Goal: Task Accomplishment & Management: Manage account settings

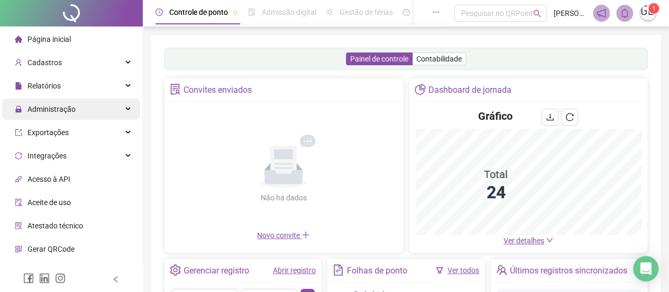
click at [117, 106] on div "Administração" at bounding box center [71, 108] width 138 height 21
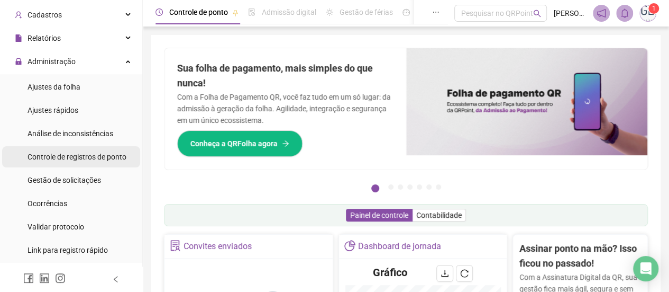
scroll to position [106, 0]
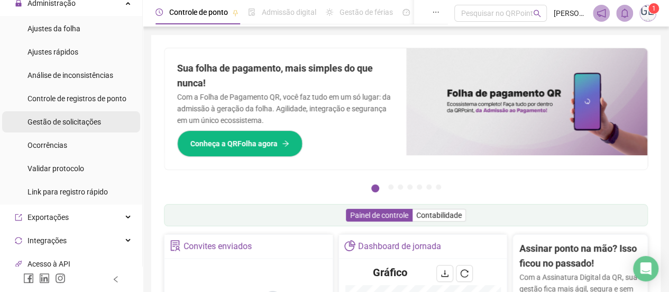
click at [65, 121] on span "Gestão de solicitações" at bounding box center [65, 121] width 74 height 8
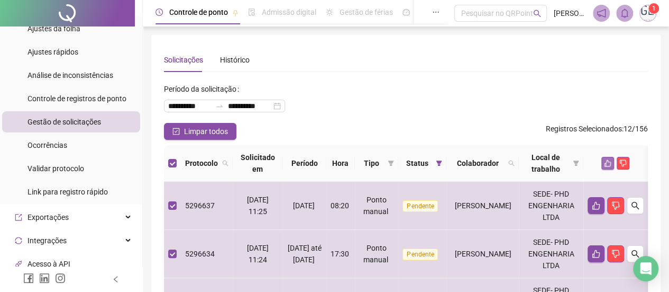
click at [614, 164] on button "button" at bounding box center [608, 163] width 13 height 13
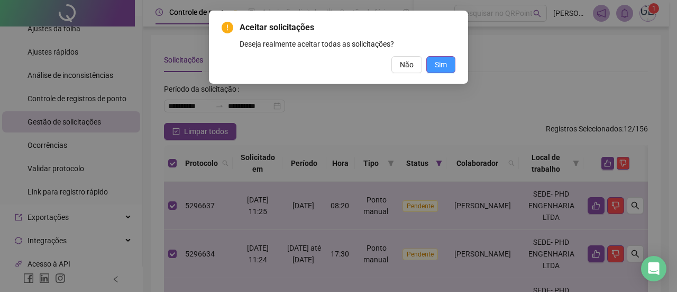
click at [442, 63] on span "Sim" at bounding box center [441, 65] width 12 height 12
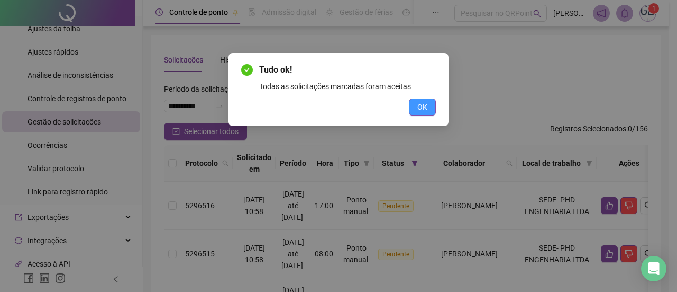
click at [416, 100] on button "OK" at bounding box center [422, 106] width 27 height 17
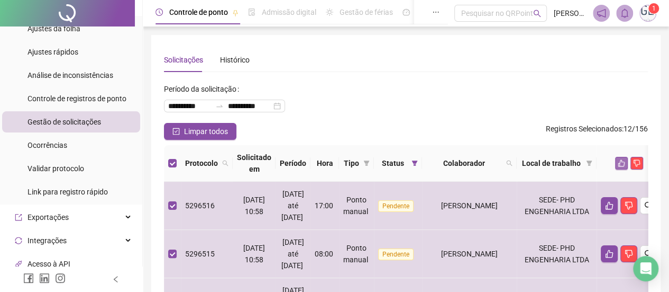
click at [625, 164] on icon "like" at bounding box center [621, 162] width 7 height 7
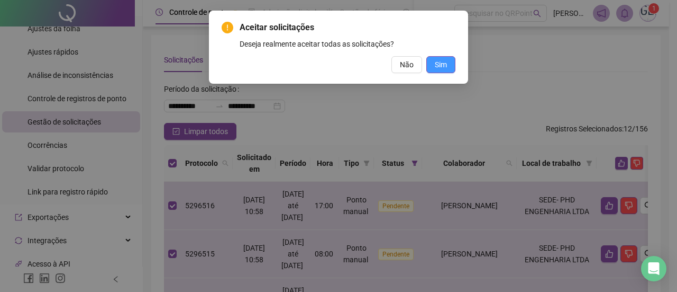
click at [443, 62] on span "Sim" at bounding box center [441, 65] width 12 height 12
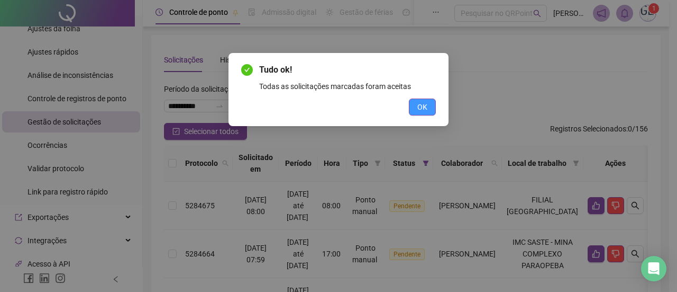
click at [422, 105] on span "OK" at bounding box center [422, 107] width 10 height 12
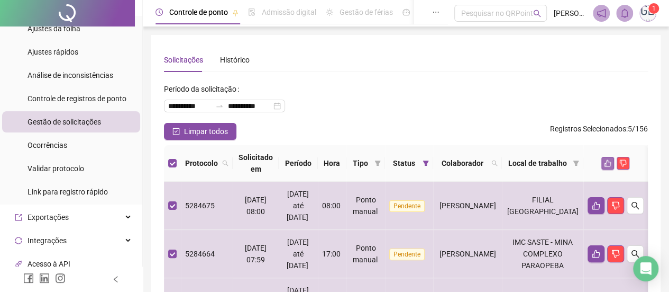
click at [612, 162] on icon "like" at bounding box center [607, 162] width 7 height 7
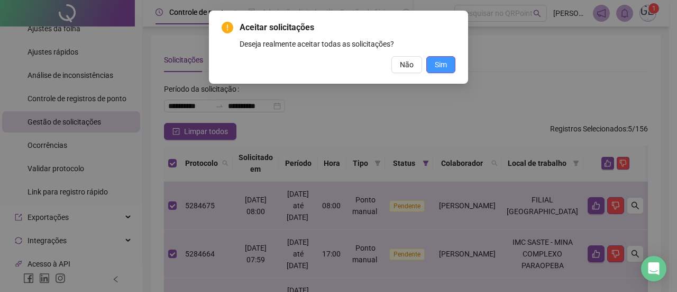
click at [443, 66] on span "Sim" at bounding box center [441, 65] width 12 height 12
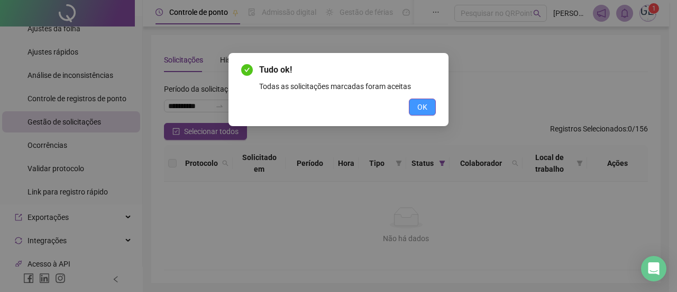
click at [417, 105] on span "OK" at bounding box center [422, 107] width 10 height 12
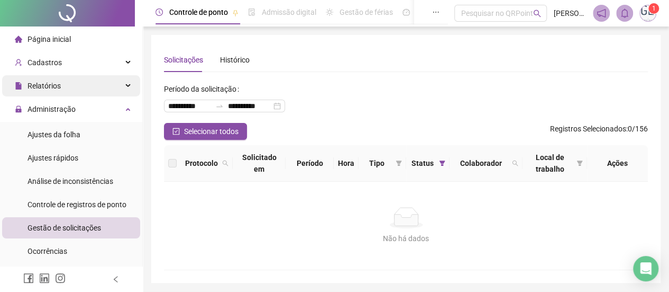
click at [119, 88] on div "Relatórios" at bounding box center [71, 85] width 138 height 21
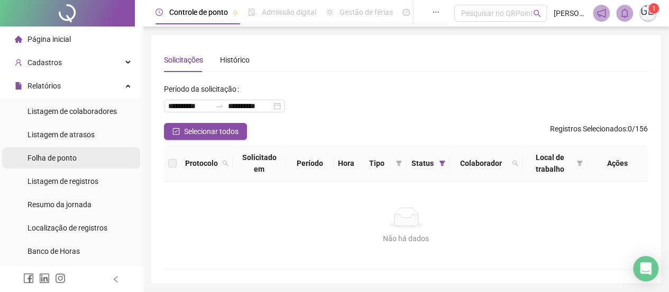
click at [49, 160] on span "Folha de ponto" at bounding box center [52, 157] width 49 height 8
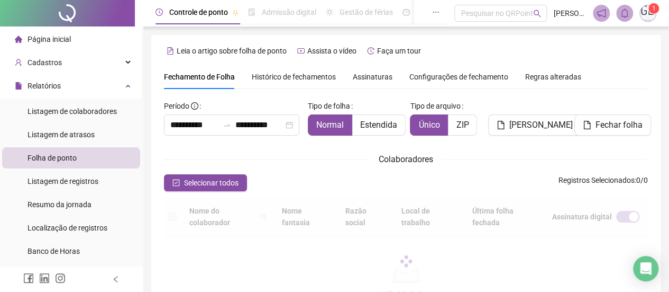
scroll to position [71, 0]
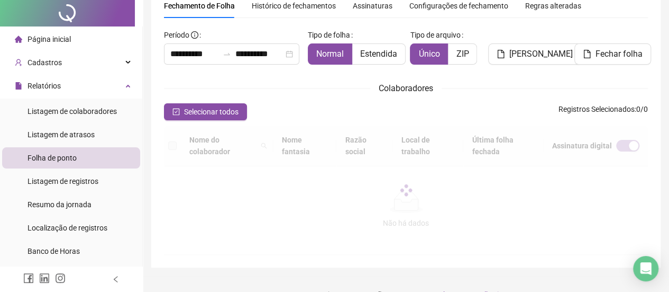
type input "**********"
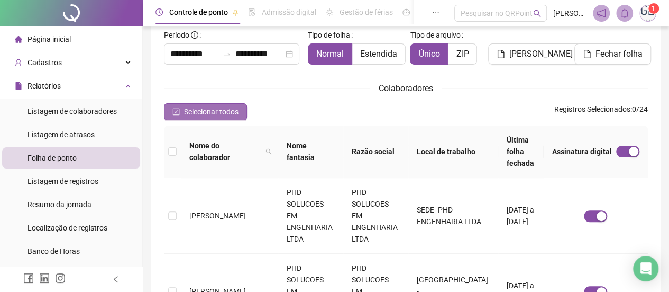
click at [171, 113] on button "Selecionar todos" at bounding box center [205, 111] width 83 height 17
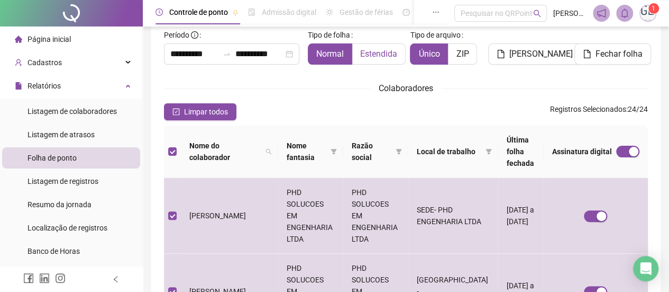
click at [383, 56] on span "Estendida" at bounding box center [378, 54] width 37 height 10
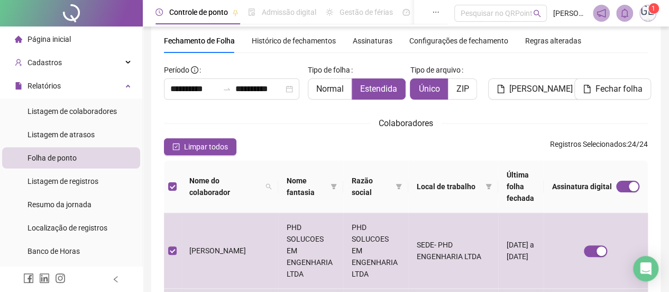
scroll to position [53, 0]
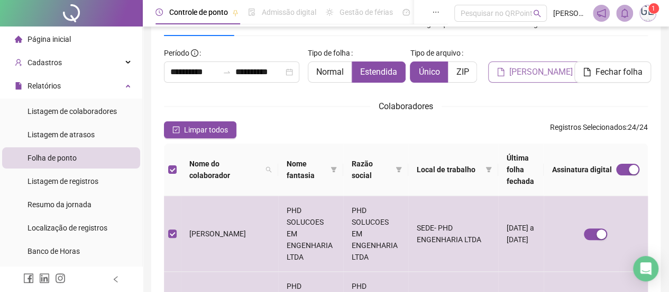
click at [512, 76] on span "[PERSON_NAME]" at bounding box center [541, 72] width 63 height 13
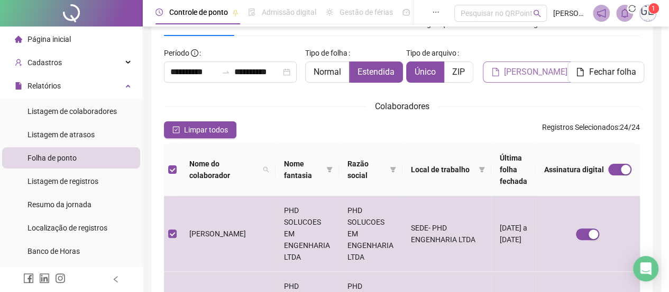
scroll to position [71, 0]
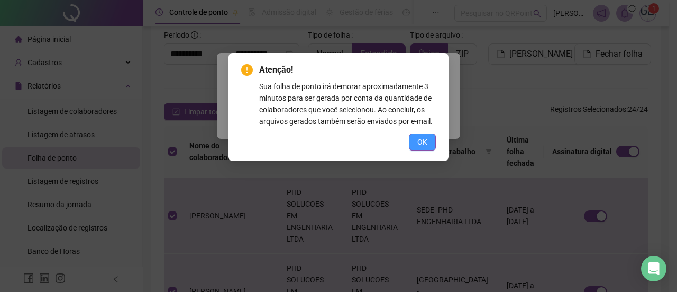
click at [428, 146] on button "OK" at bounding box center [422, 141] width 27 height 17
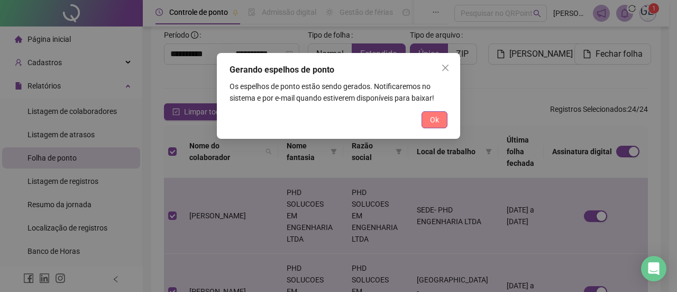
click at [437, 123] on span "Ok" at bounding box center [434, 120] width 9 height 12
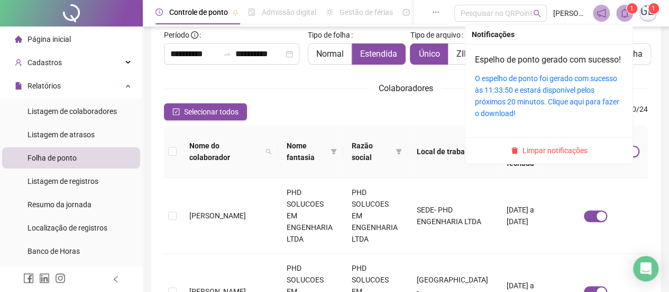
click at [630, 13] on sup "1" at bounding box center [632, 8] width 11 height 11
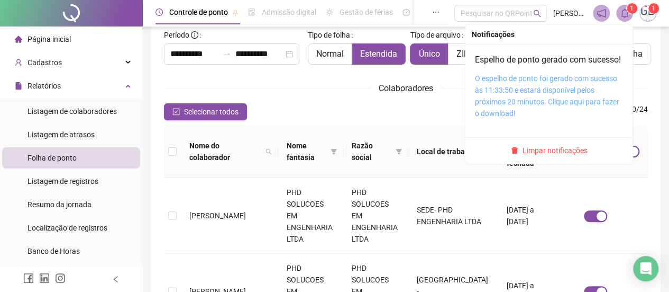
click at [509, 91] on link "O espelho de ponto foi gerado com sucesso às 11:33:50 e estará disponível pelos…" at bounding box center [547, 95] width 144 height 43
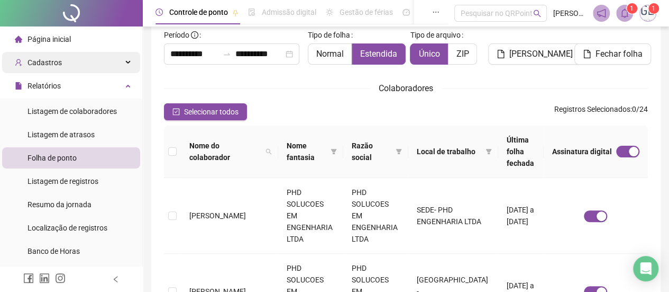
click at [122, 63] on div "Cadastros" at bounding box center [71, 62] width 138 height 21
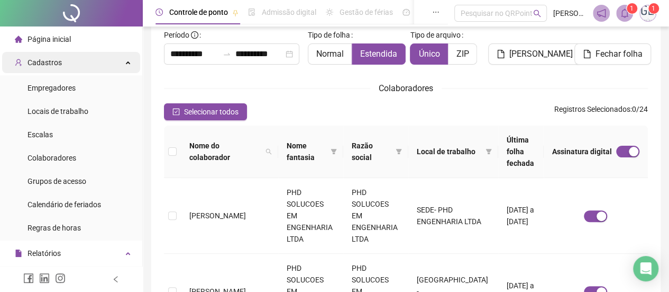
click at [123, 58] on div "Cadastros" at bounding box center [71, 62] width 138 height 21
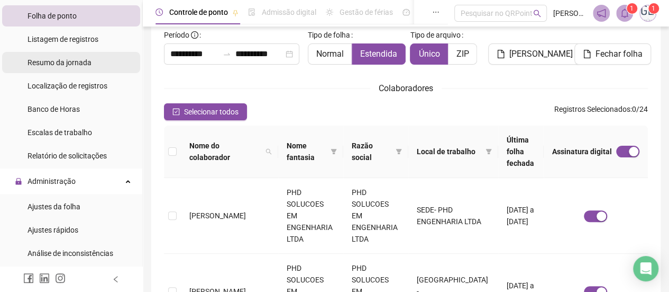
scroll to position [159, 0]
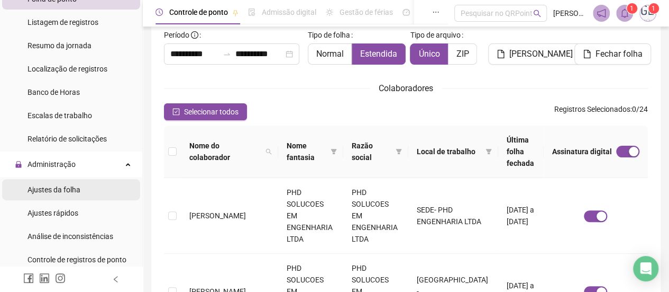
click at [57, 188] on span "Ajustes da folha" at bounding box center [54, 189] width 53 height 8
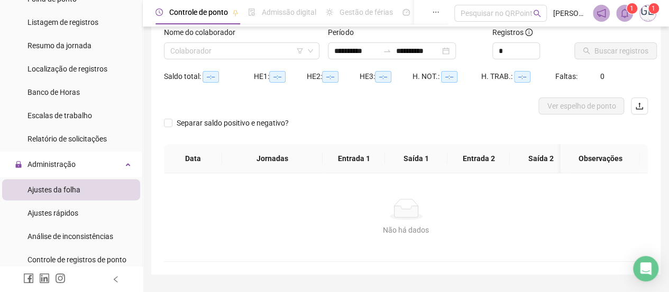
type input "**********"
click at [308, 51] on icon "down" at bounding box center [310, 51] width 6 height 6
click at [286, 50] on input "search" at bounding box center [236, 51] width 133 height 16
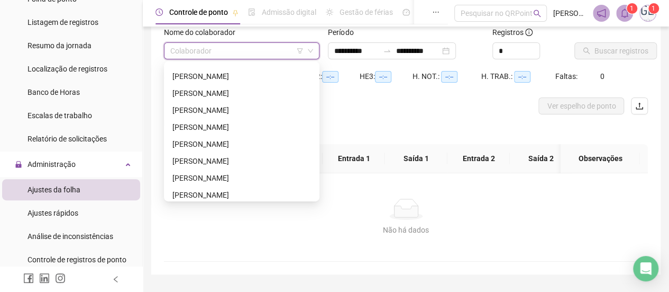
scroll to position [218, 0]
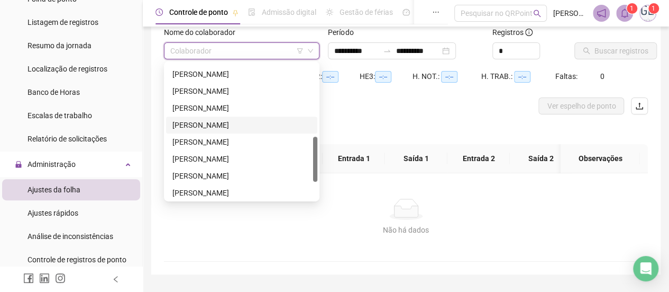
click at [220, 125] on div "[PERSON_NAME]" at bounding box center [241, 125] width 139 height 12
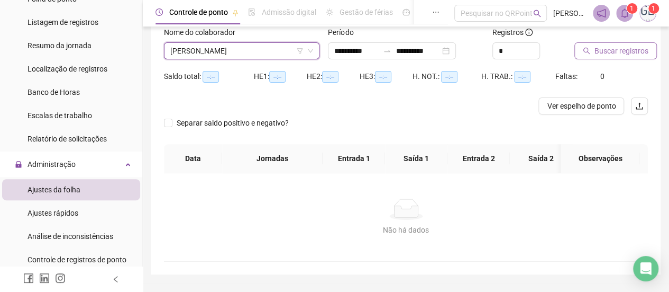
click at [601, 56] on span "Buscar registros" at bounding box center [622, 51] width 54 height 12
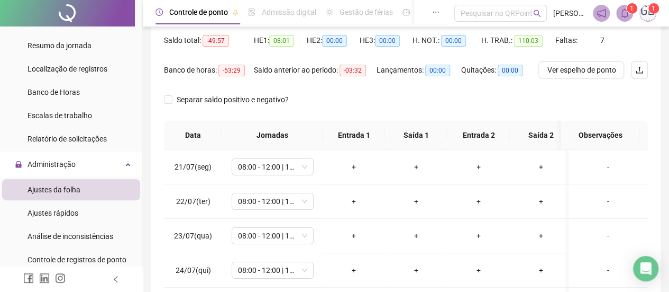
scroll to position [124, 0]
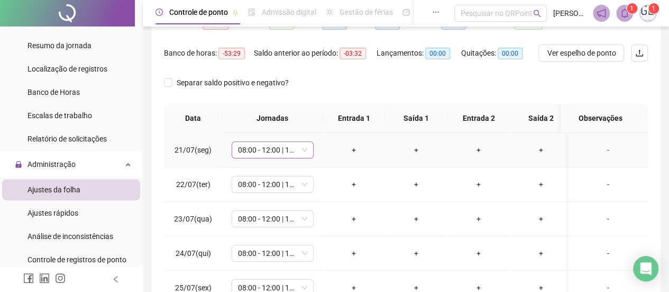
click at [304, 151] on span "08:00 - 12:00 | 13:00 - 17:00" at bounding box center [272, 150] width 69 height 16
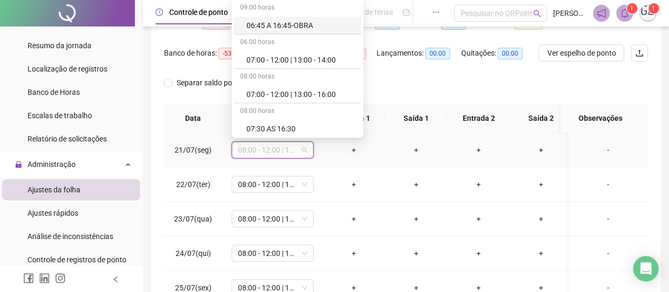
type input "*"
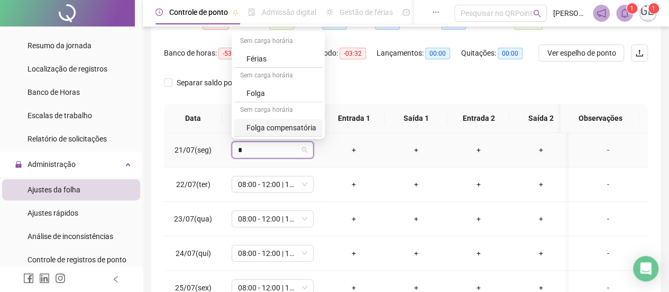
click at [299, 131] on div "Folga compensatória" at bounding box center [282, 128] width 70 height 12
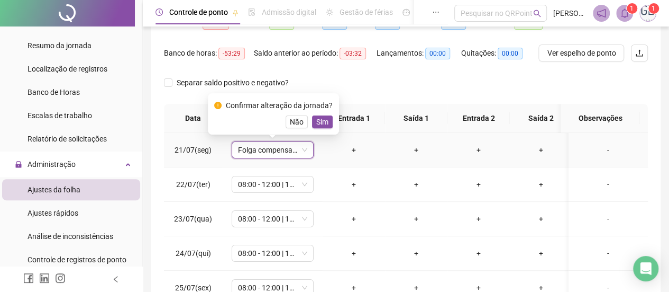
click at [326, 125] on button "Sim" at bounding box center [322, 121] width 21 height 13
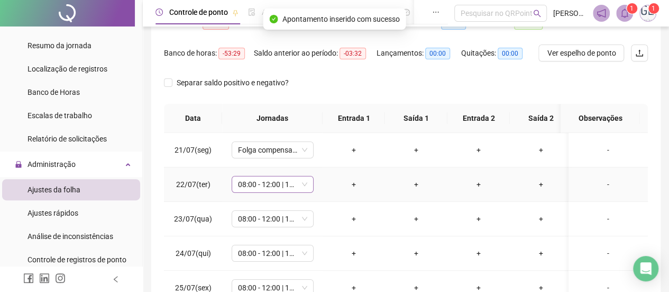
click at [301, 183] on span "08:00 - 12:00 | 13:00 - 17:00" at bounding box center [272, 184] width 69 height 16
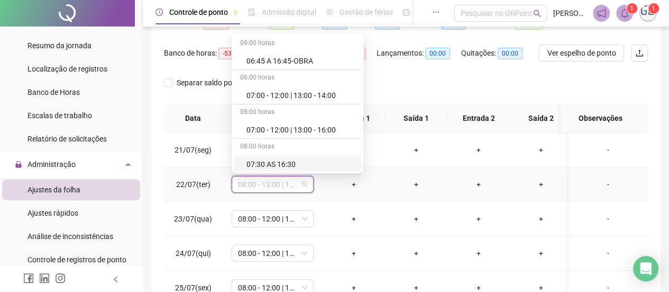
type input "*"
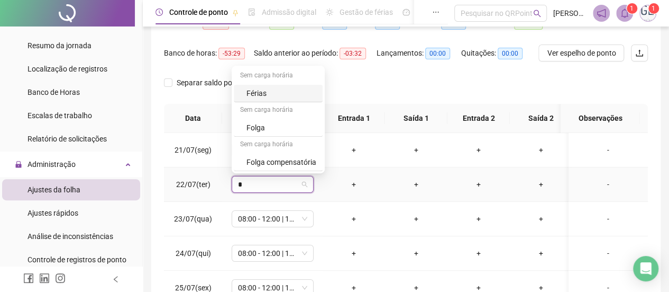
click at [298, 161] on div "Folga compensatória" at bounding box center [282, 162] width 70 height 12
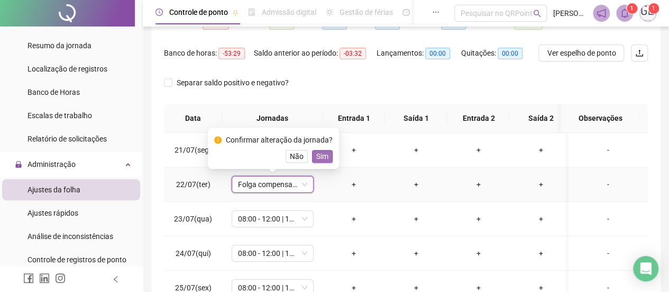
click at [316, 158] on span "Sim" at bounding box center [322, 156] width 12 height 12
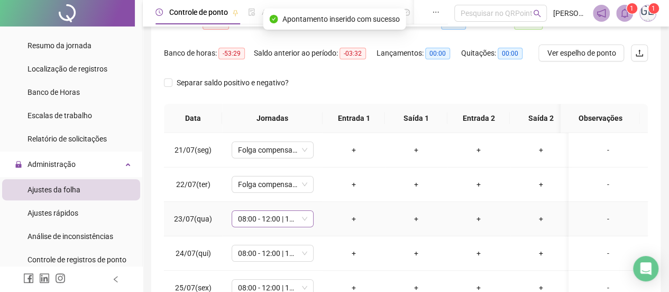
click at [304, 222] on span "08:00 - 12:00 | 13:00 - 17:00" at bounding box center [272, 219] width 69 height 16
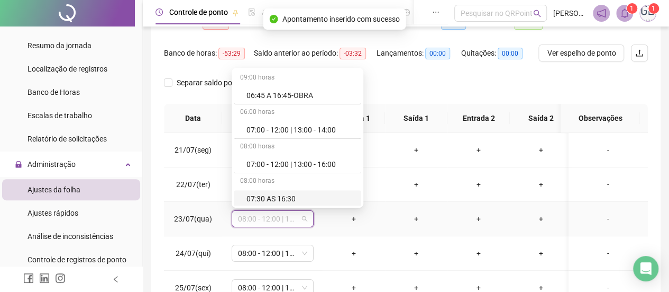
type input "*"
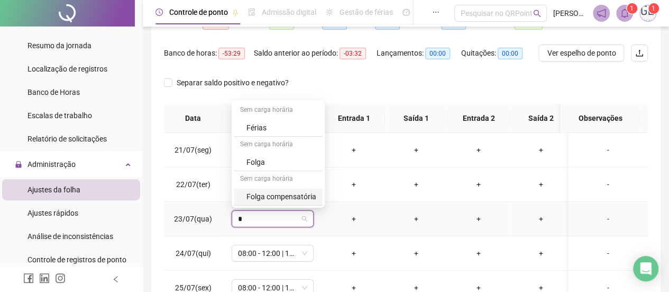
click at [305, 193] on div "Folga compensatória" at bounding box center [282, 196] width 70 height 12
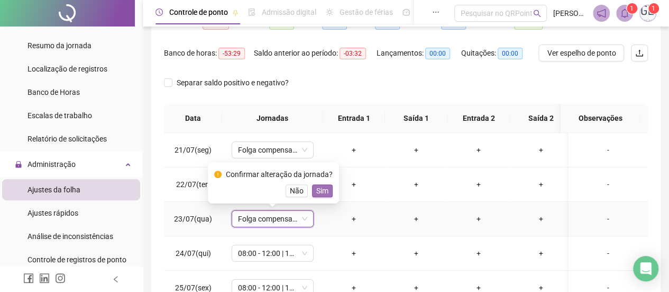
click at [322, 192] on span "Sim" at bounding box center [322, 191] width 12 height 12
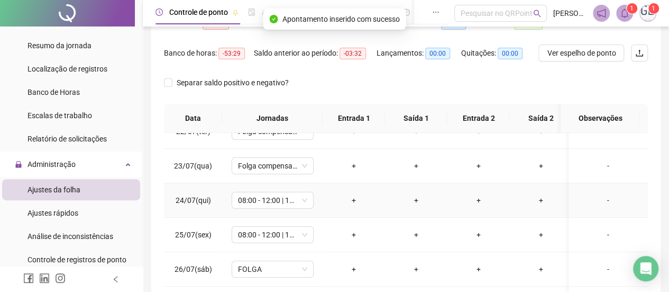
scroll to position [106, 0]
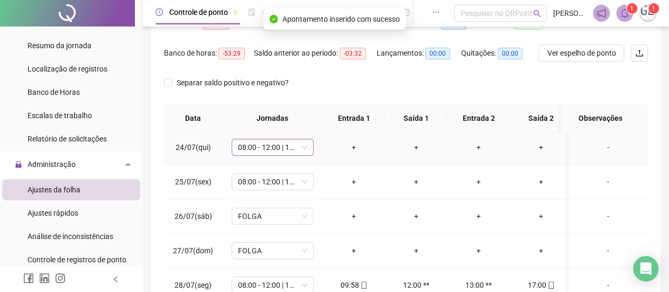
click at [305, 147] on span "08:00 - 12:00 | 13:00 - 17:00" at bounding box center [272, 147] width 69 height 16
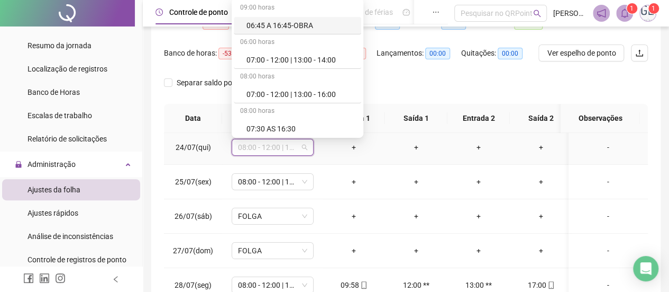
type input "*"
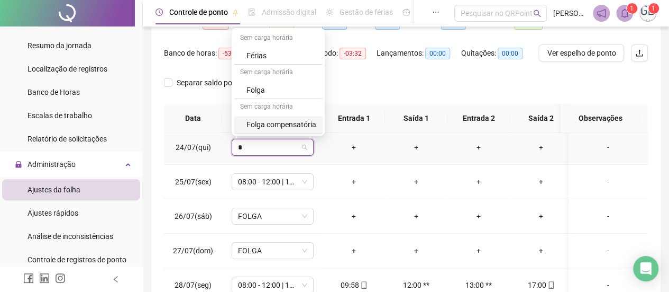
click at [285, 123] on div "Folga compensatória" at bounding box center [282, 125] width 70 height 12
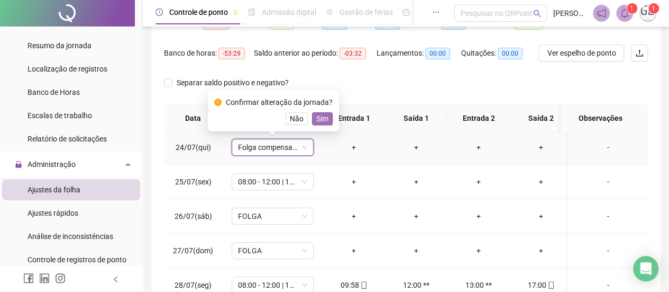
click at [322, 122] on span "Sim" at bounding box center [322, 119] width 12 height 12
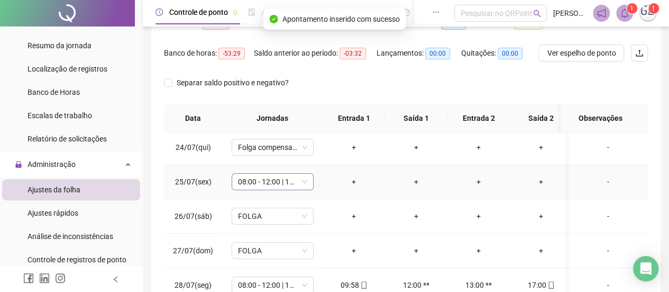
click at [305, 180] on span "08:00 - 12:00 | 13:00 - 17:00" at bounding box center [272, 182] width 69 height 16
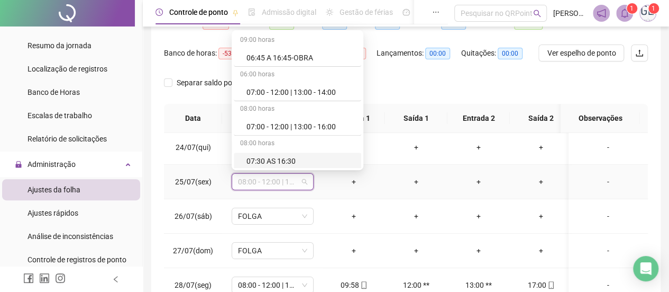
type input "*"
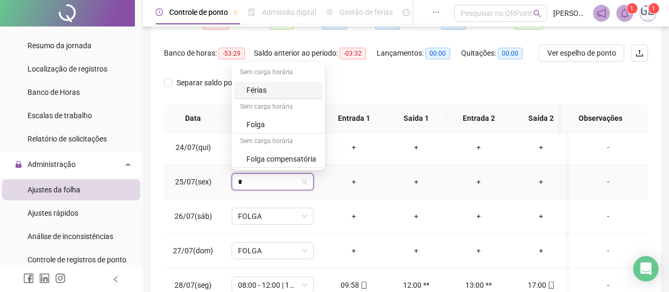
click at [299, 160] on div "Folga compensatória" at bounding box center [282, 159] width 70 height 12
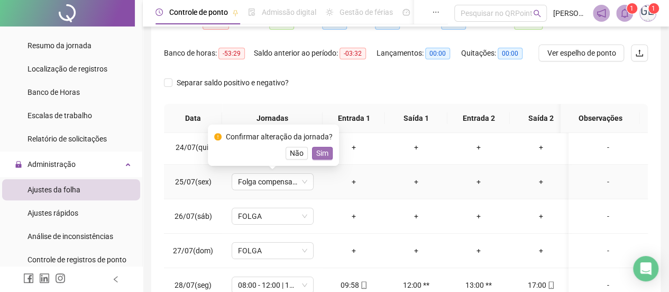
click at [316, 155] on span "Sim" at bounding box center [322, 153] width 12 height 12
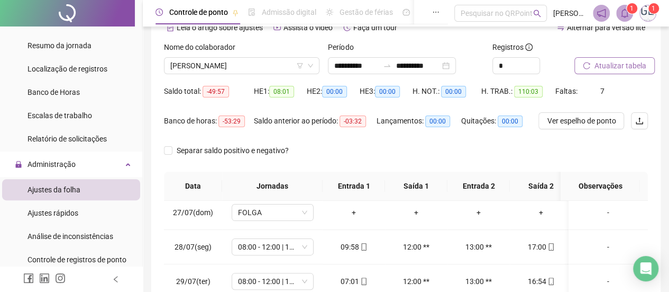
scroll to position [0, 0]
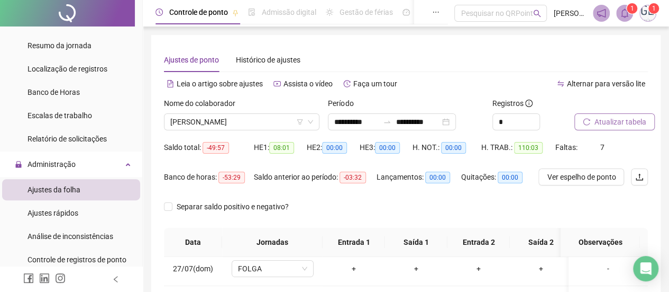
click at [602, 122] on span "Atualizar tabela" at bounding box center [621, 122] width 52 height 12
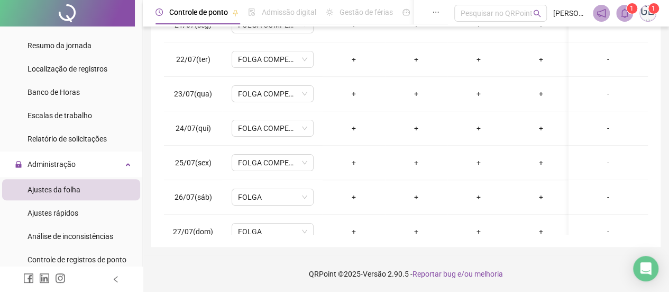
click at [47, 188] on span "Ajustes da folha" at bounding box center [54, 189] width 53 height 8
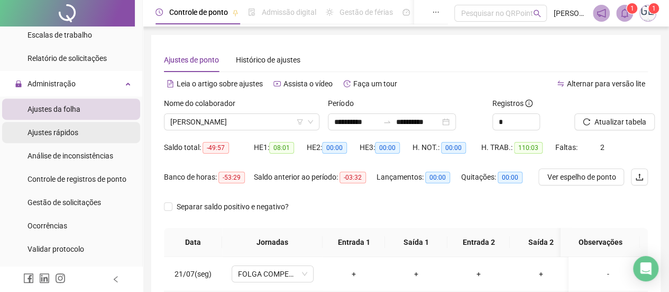
scroll to position [370, 0]
